Goal: Find contact information: Find contact information

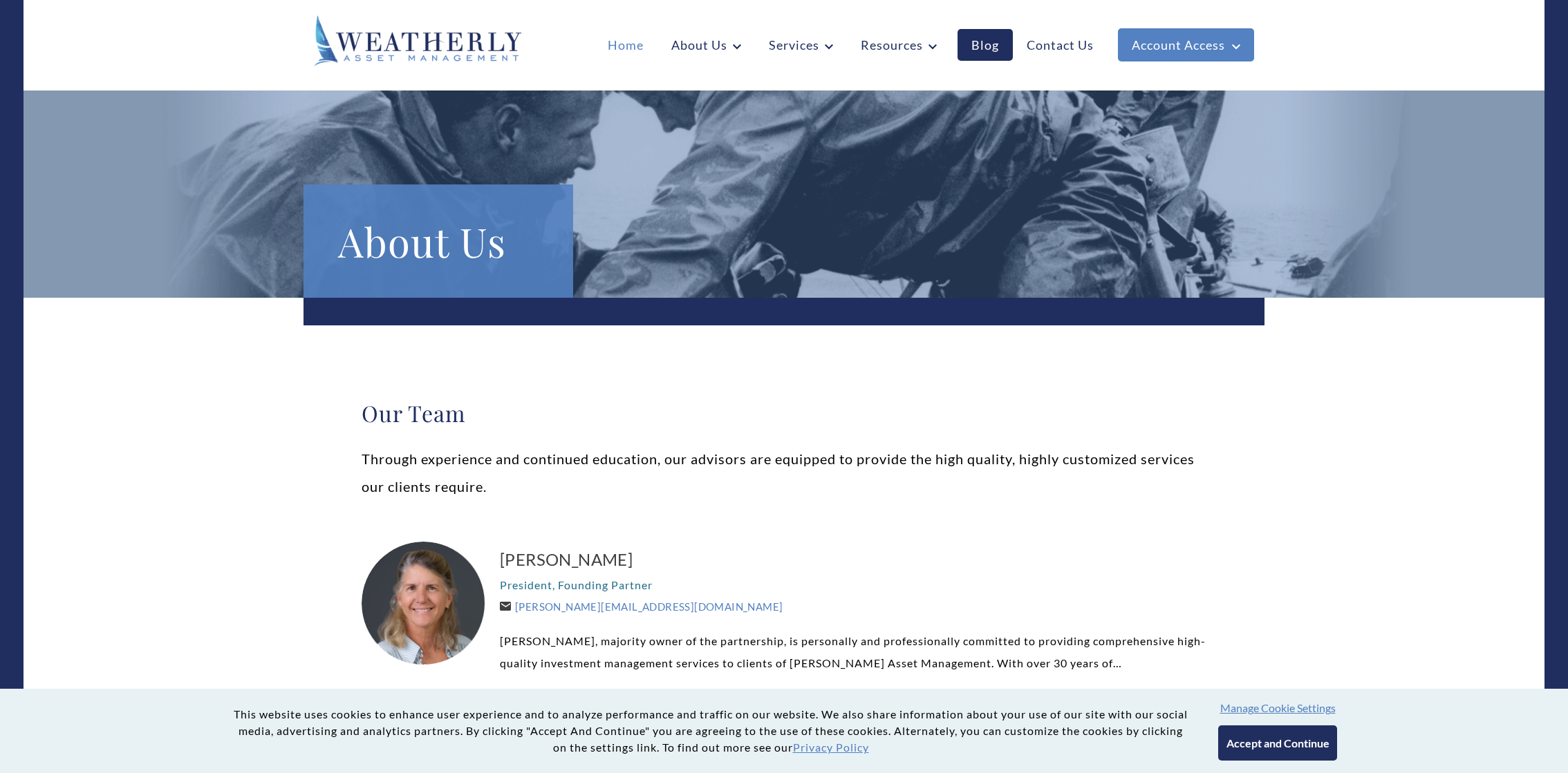
click at [621, 49] on link "Home" at bounding box center [625, 45] width 64 height 32
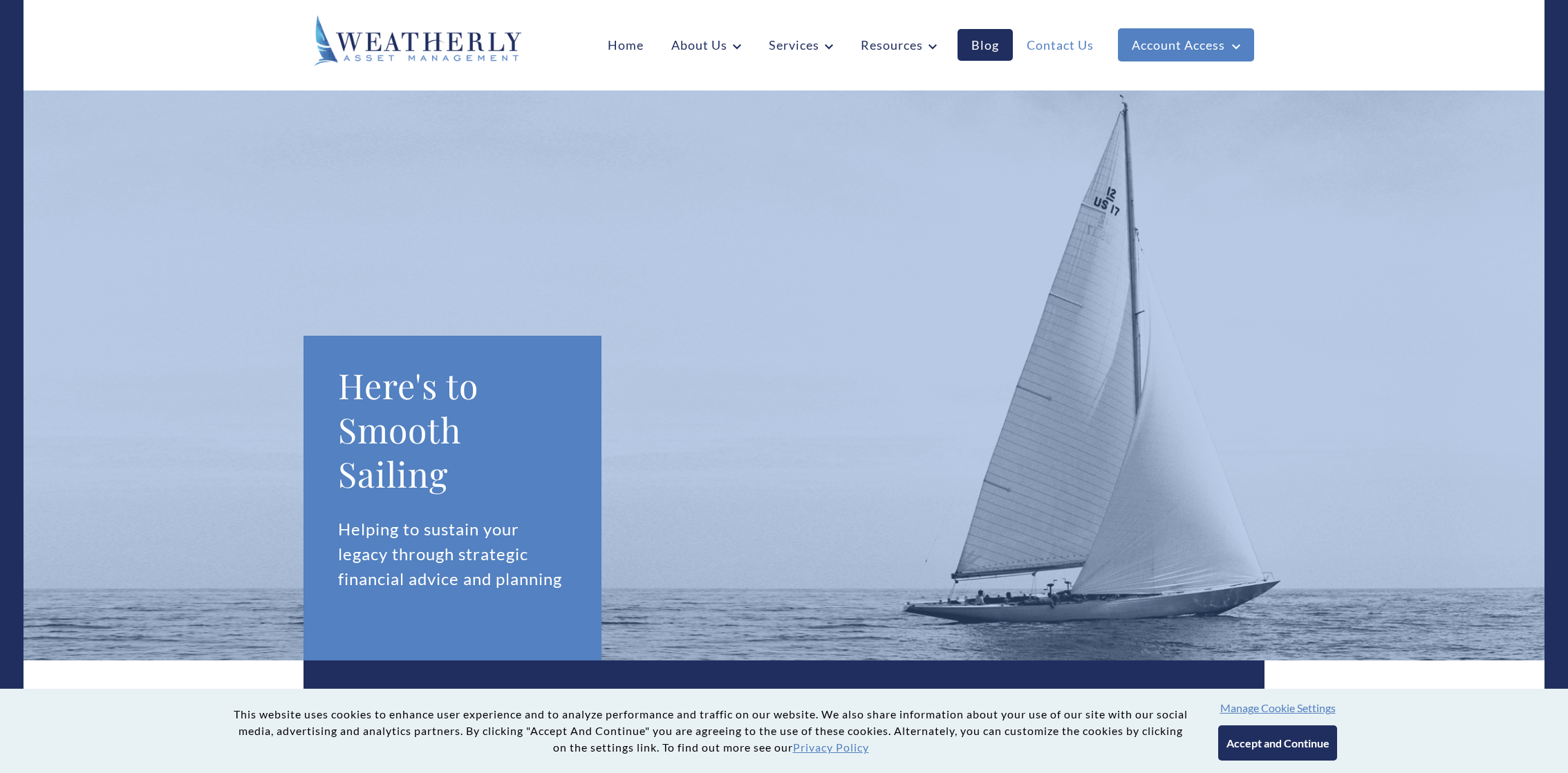
click at [1041, 42] on link "Contact Us" at bounding box center [1060, 45] width 95 height 32
